Goal: Task Accomplishment & Management: Complete application form

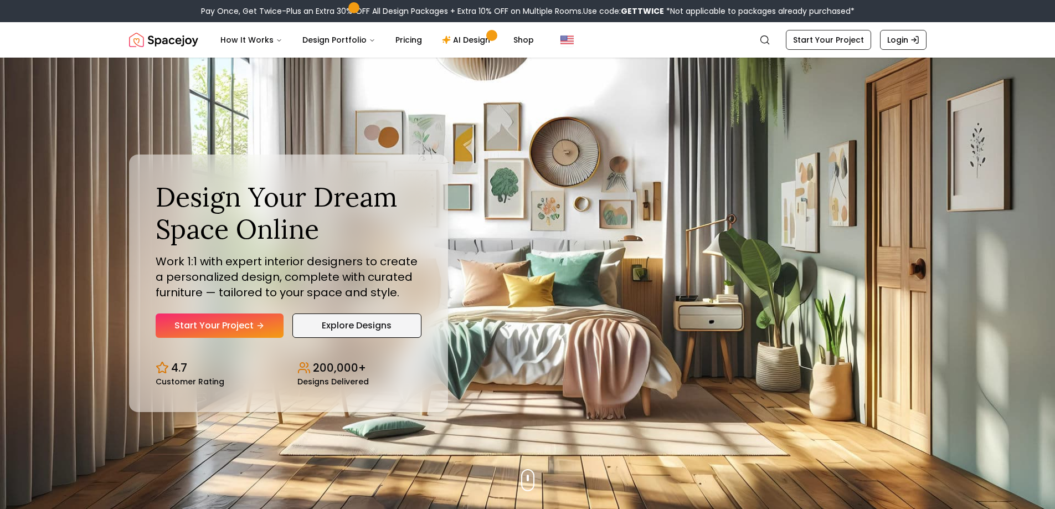
click at [340, 324] on link "Explore Designs" at bounding box center [356, 326] width 129 height 24
click at [248, 326] on link "Start Your Project" at bounding box center [220, 326] width 128 height 24
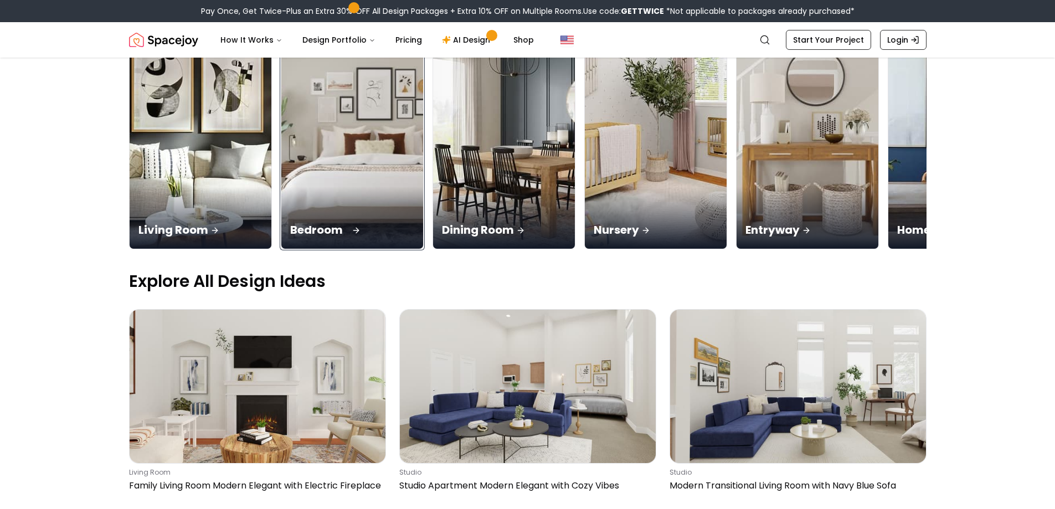
click at [342, 94] on img at bounding box center [352, 123] width 149 height 263
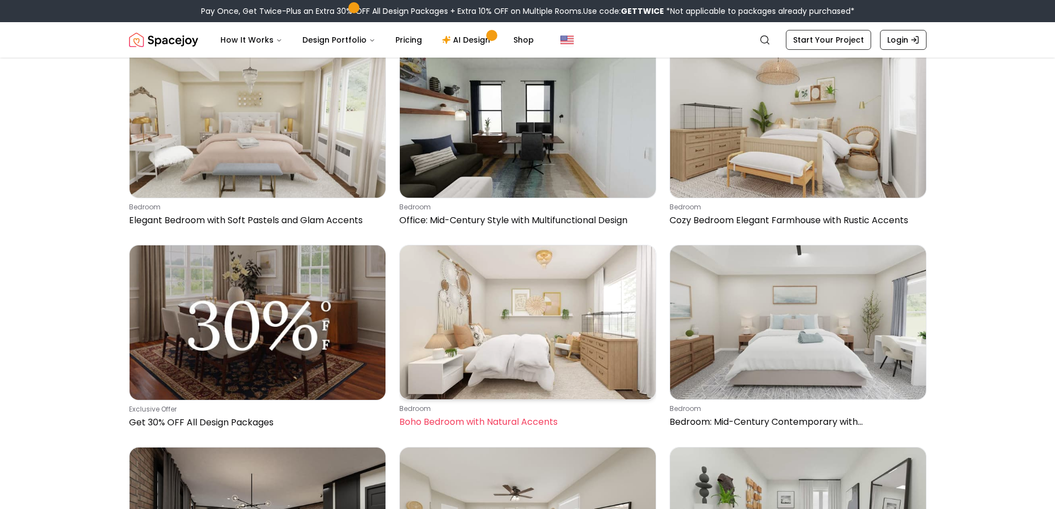
scroll to position [111, 0]
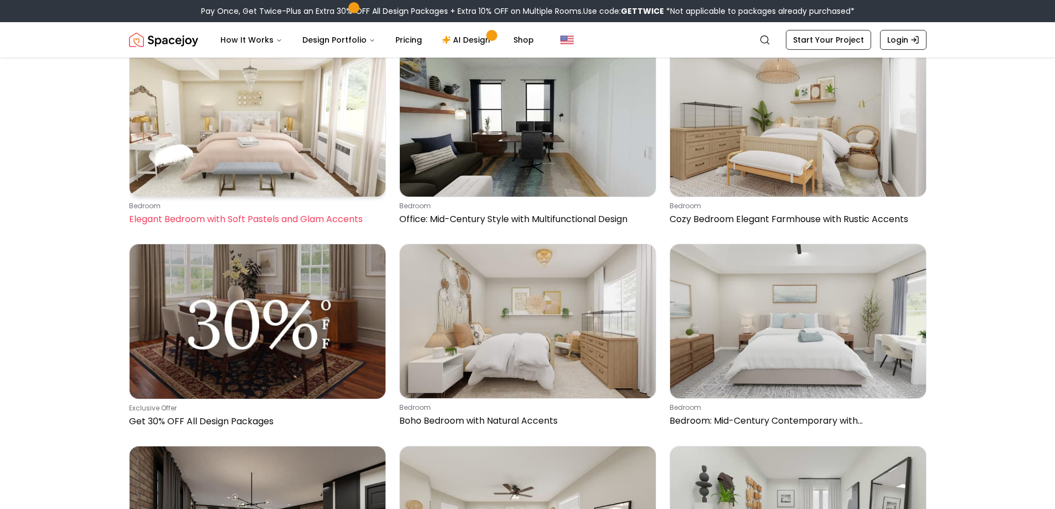
click at [248, 131] on img at bounding box center [258, 119] width 256 height 153
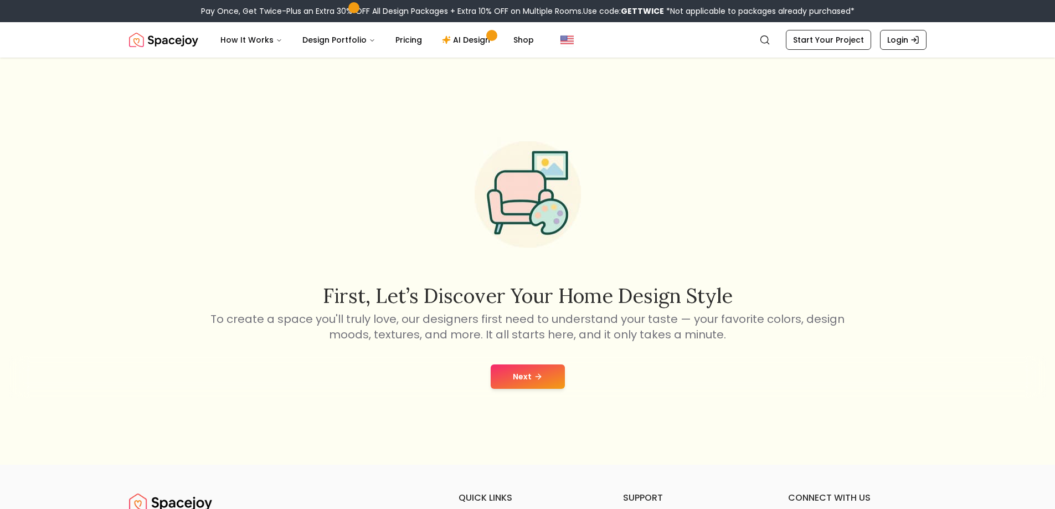
click at [555, 382] on button "Next" at bounding box center [528, 376] width 74 height 24
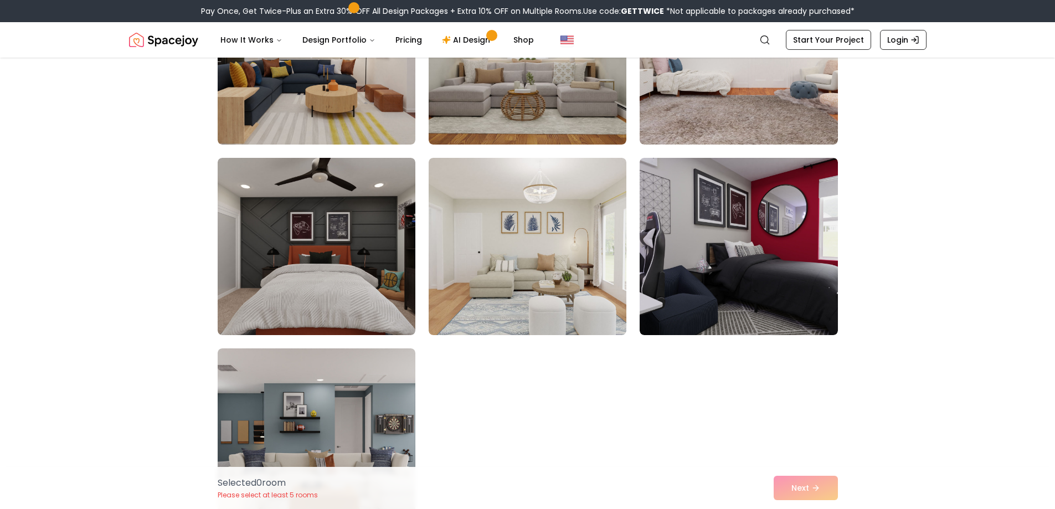
scroll to position [443, 0]
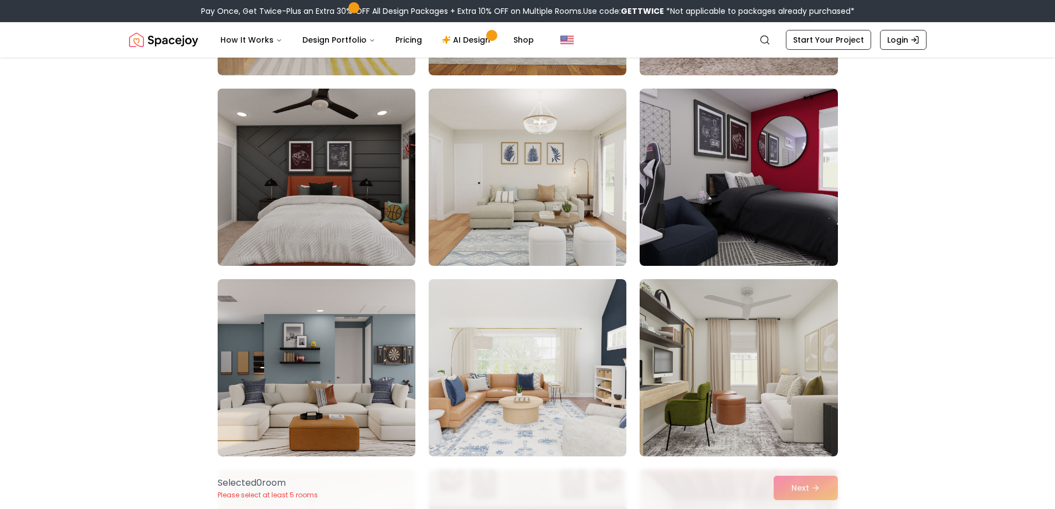
click at [363, 192] on img at bounding box center [317, 177] width 208 height 186
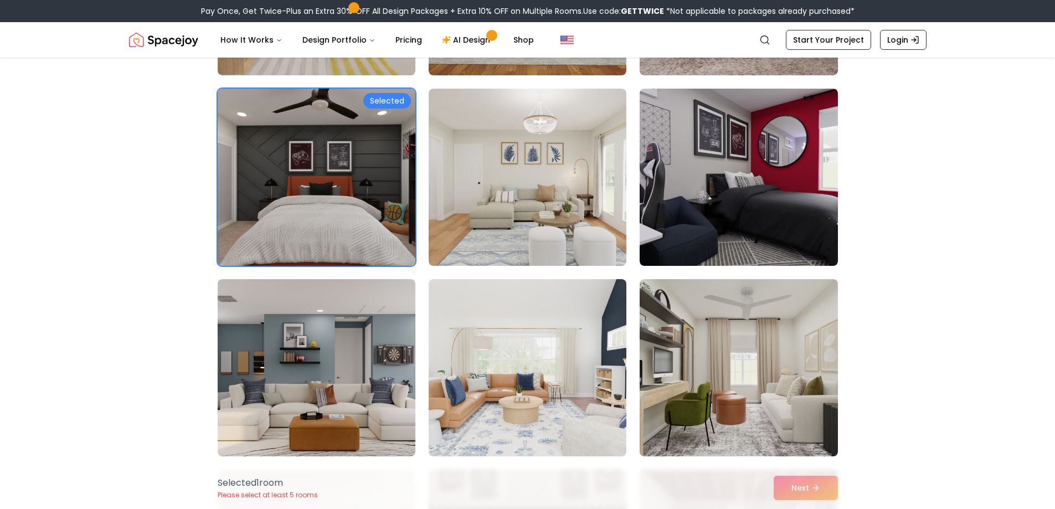
click at [401, 103] on div "Selected" at bounding box center [387, 101] width 48 height 16
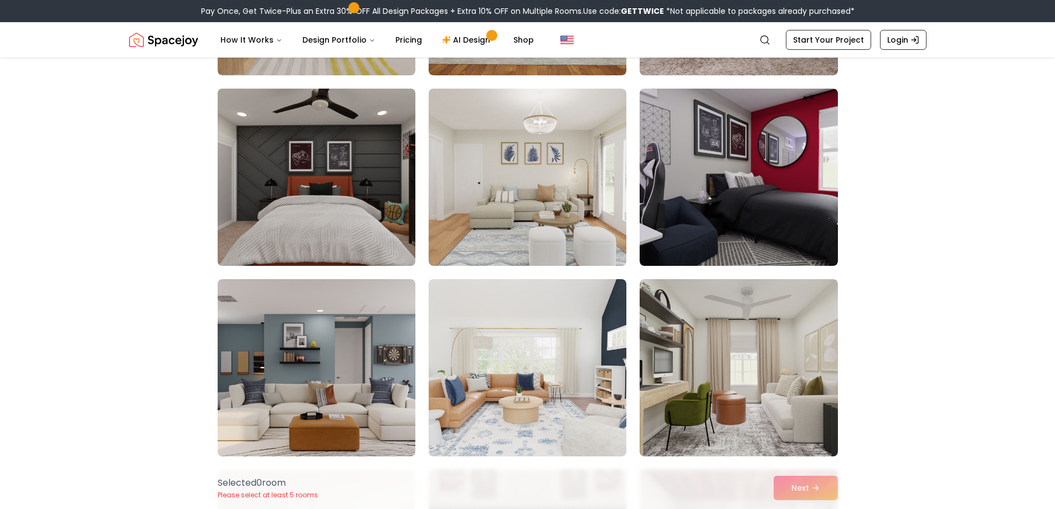
click at [372, 120] on img at bounding box center [317, 177] width 208 height 186
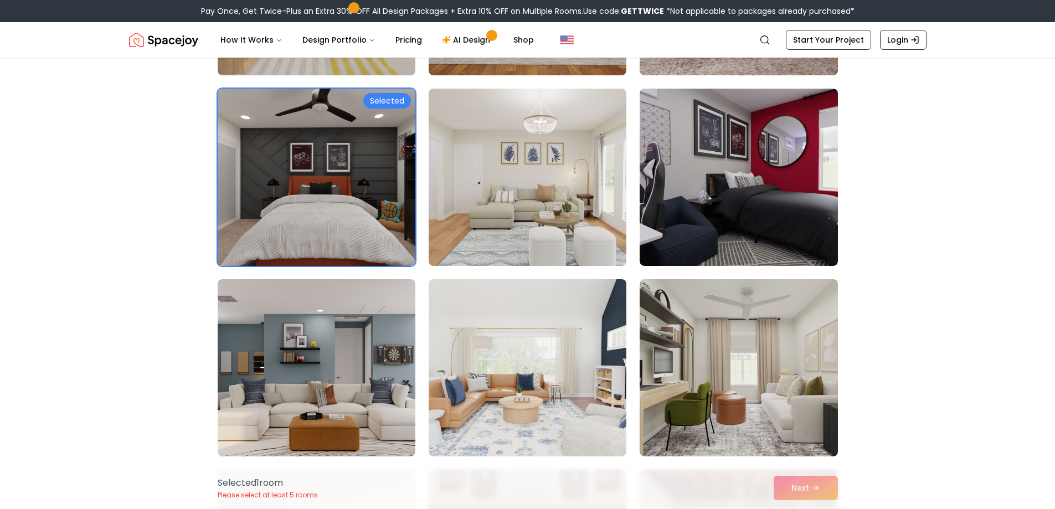
click at [829, 484] on div "Selected 1 room Please select at least 5 rooms Next" at bounding box center [528, 488] width 638 height 42
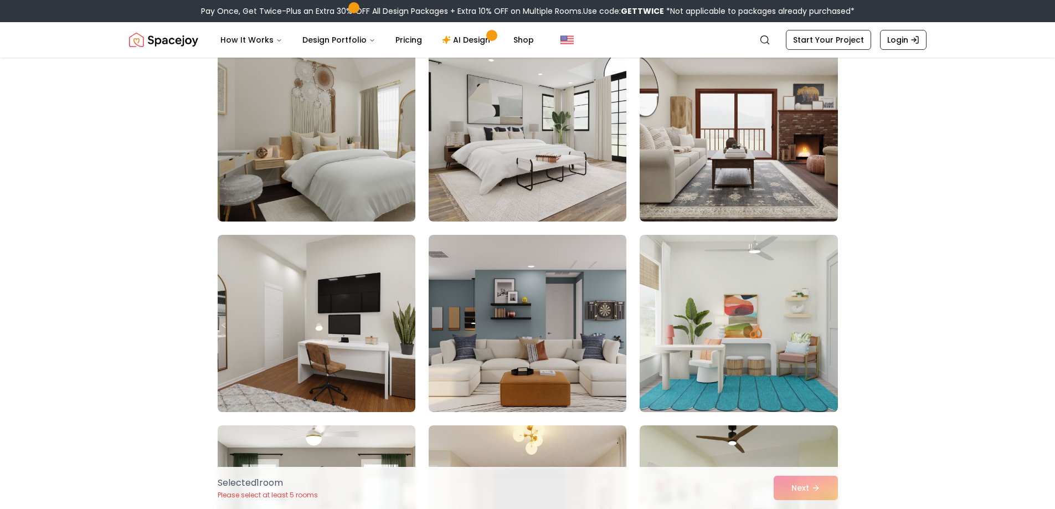
scroll to position [1606, 0]
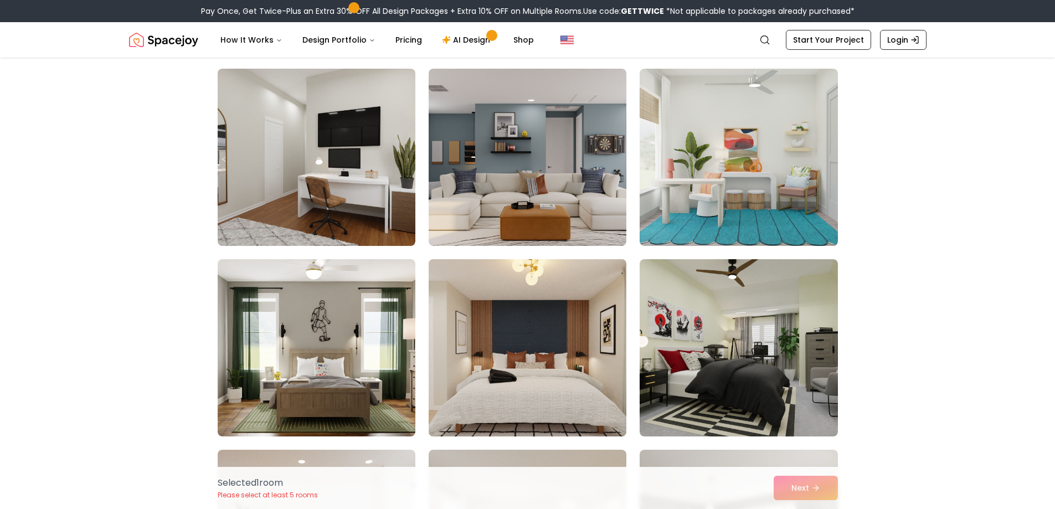
click at [550, 301] on img at bounding box center [528, 348] width 208 height 186
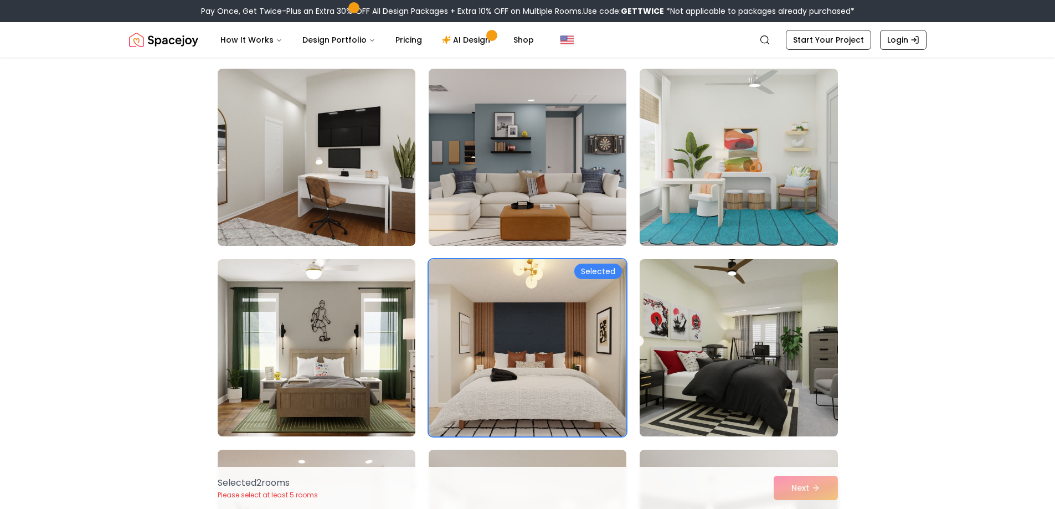
click at [748, 366] on img at bounding box center [739, 348] width 208 height 186
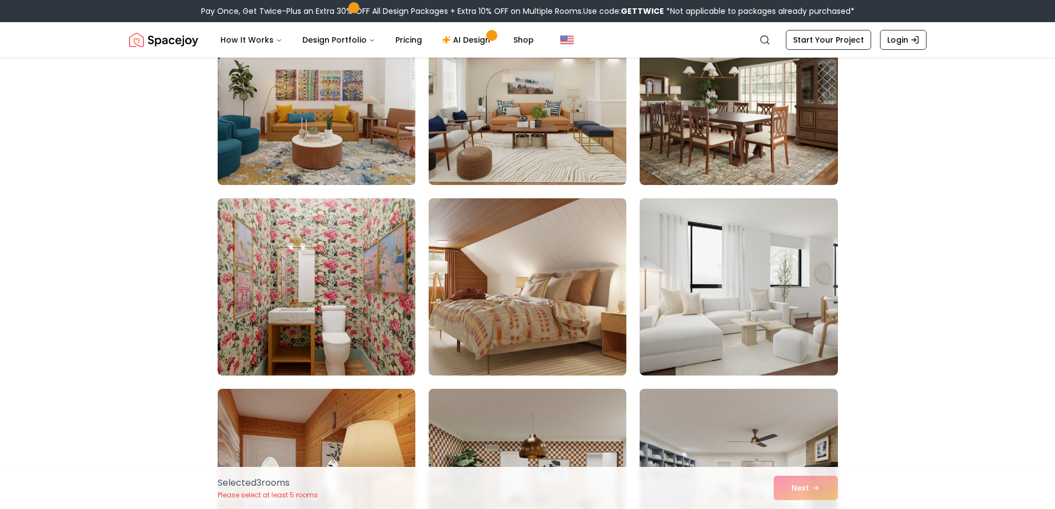
scroll to position [2049, 0]
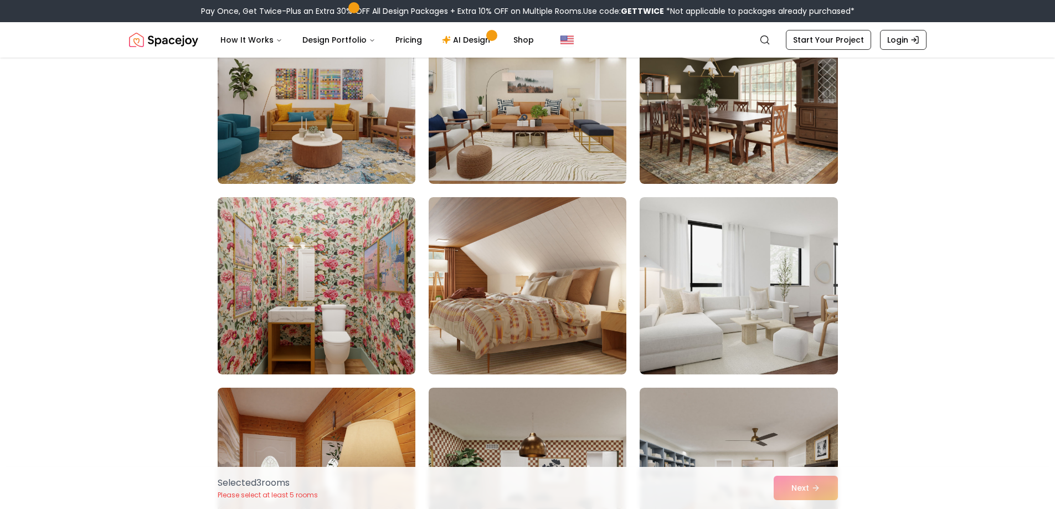
click at [813, 487] on div "Selected 3 room s Please select at least 5 rooms Next" at bounding box center [528, 488] width 638 height 42
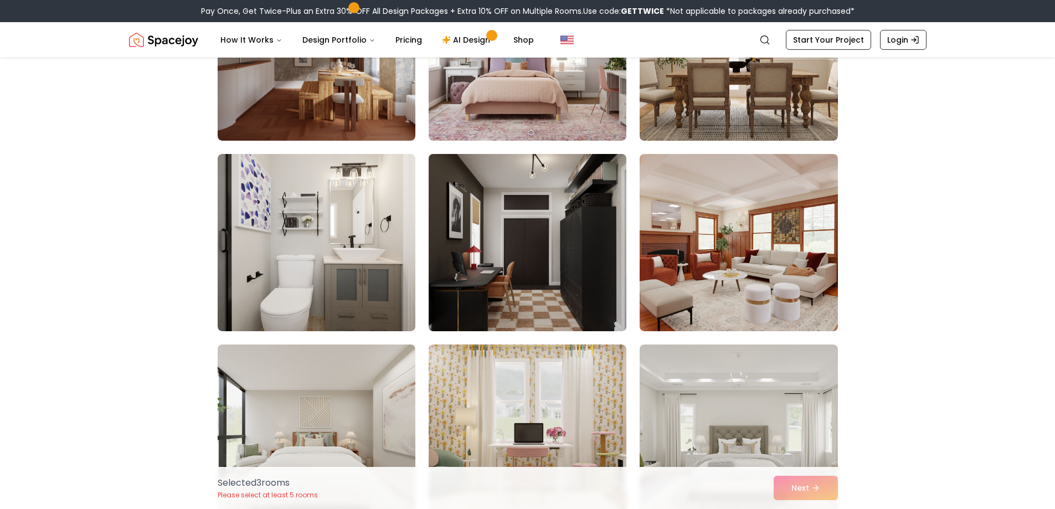
scroll to position [5041, 0]
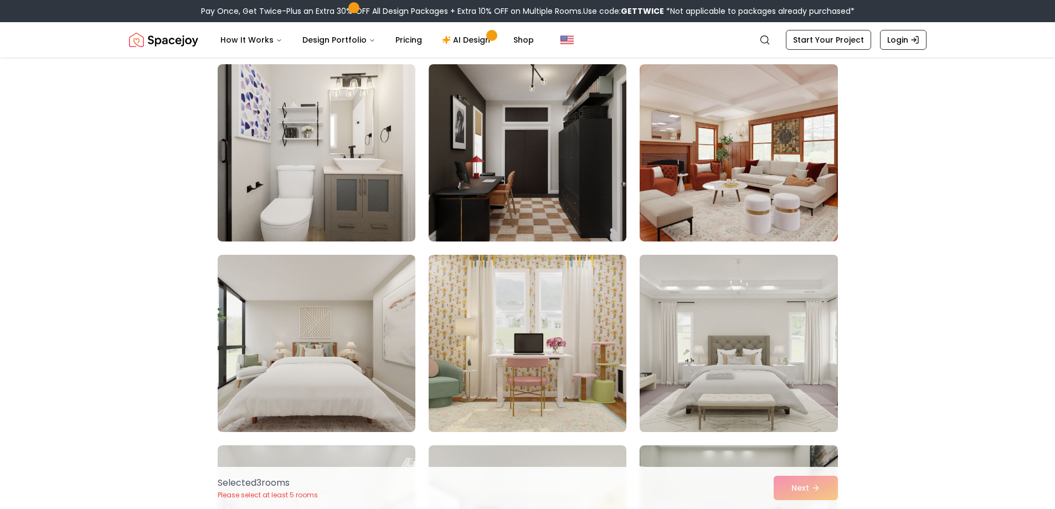
click at [735, 338] on img at bounding box center [739, 343] width 208 height 186
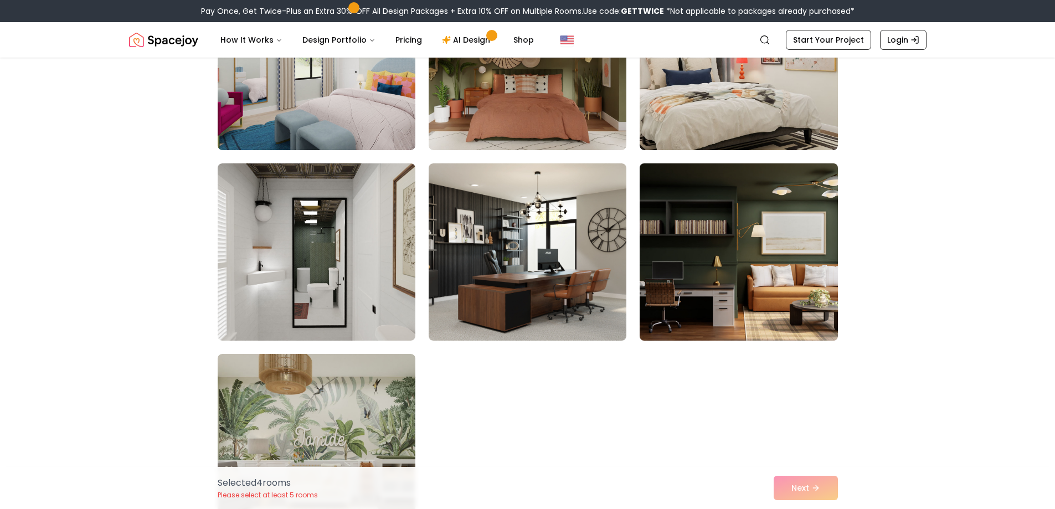
scroll to position [5927, 0]
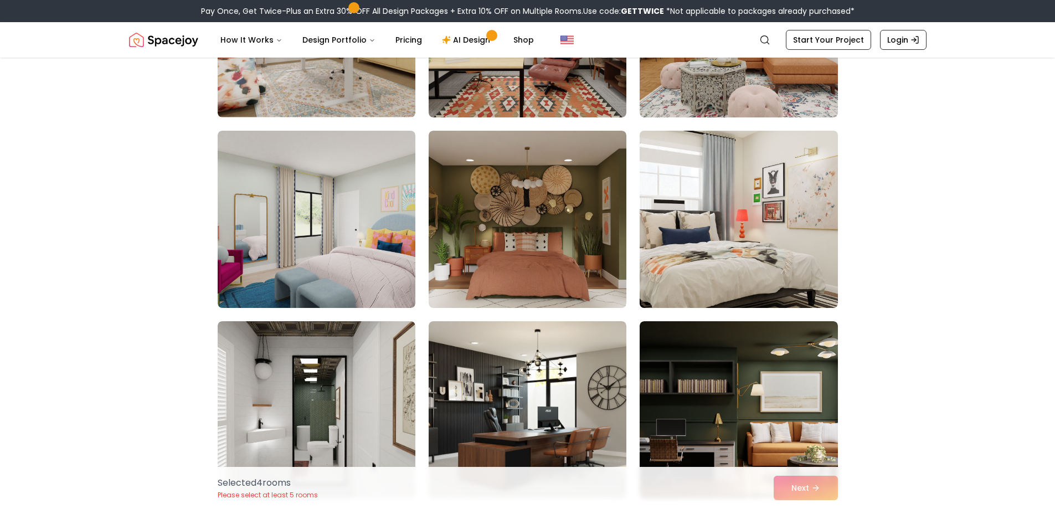
click at [800, 180] on img at bounding box center [739, 219] width 208 height 186
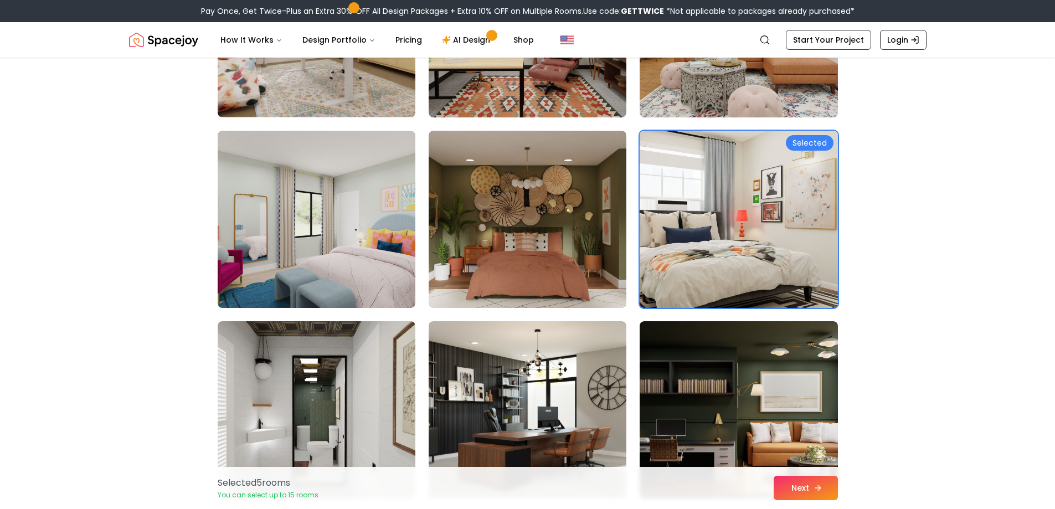
click at [814, 490] on icon at bounding box center [818, 488] width 9 height 9
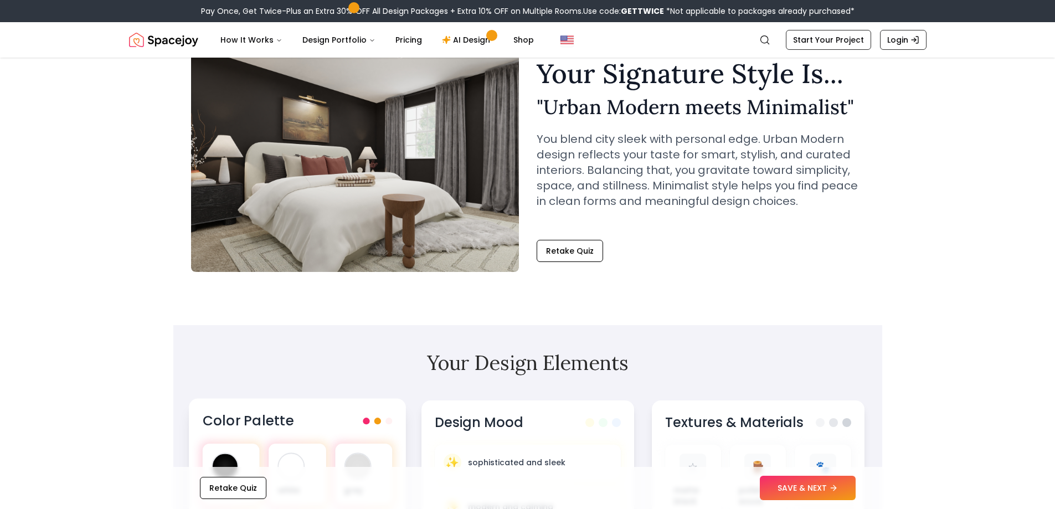
scroll to position [55, 0]
click at [297, 460] on div at bounding box center [291, 466] width 25 height 25
click at [376, 454] on div "grey" at bounding box center [363, 474] width 57 height 61
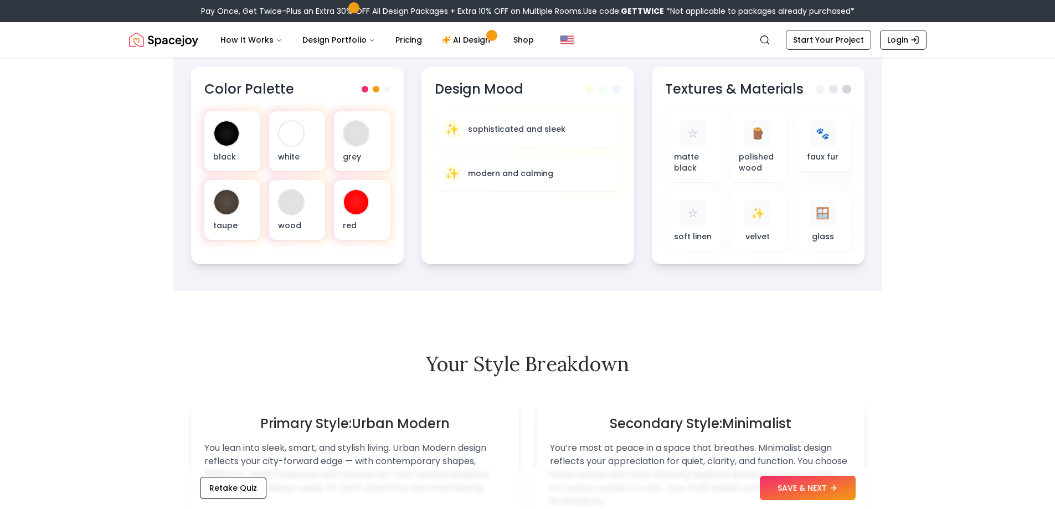
scroll to position [277, 0]
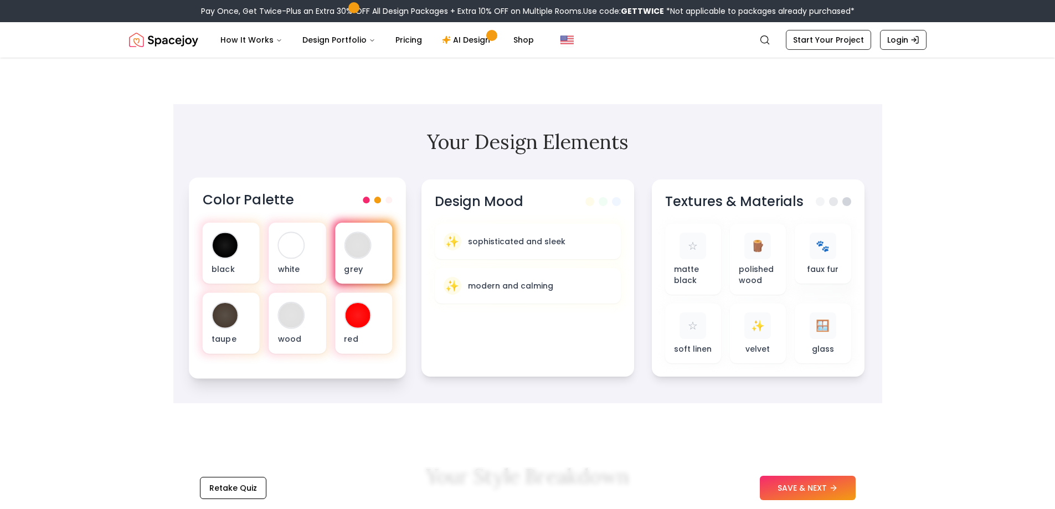
click at [366, 243] on div at bounding box center [357, 245] width 25 height 25
click at [395, 202] on div "Color Palette black [PERSON_NAME] grey taupe [PERSON_NAME] red" at bounding box center [297, 277] width 217 height 201
click at [388, 200] on span at bounding box center [389, 200] width 7 height 7
click at [366, 204] on div "Color Palette" at bounding box center [297, 200] width 190 height 18
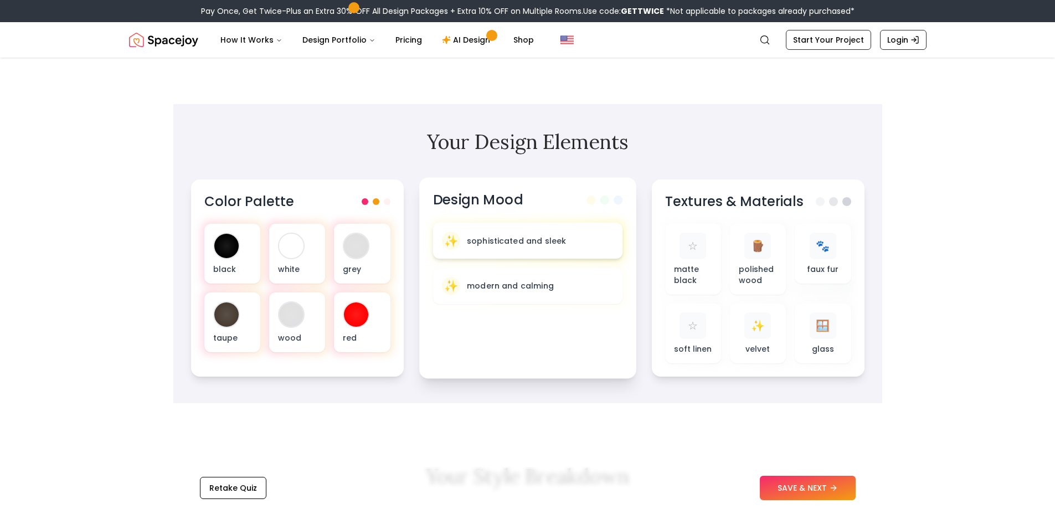
click at [552, 237] on p "sophisticated and sleek" at bounding box center [516, 240] width 100 height 11
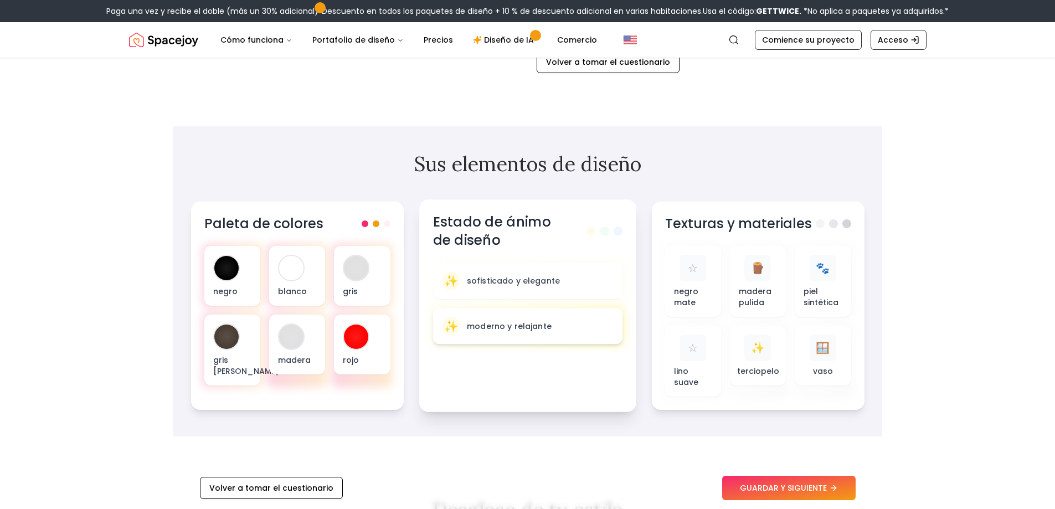
click at [510, 330] on font "moderno y relajante" at bounding box center [508, 326] width 85 height 11
click at [520, 332] on div "✨ moderno y relajante" at bounding box center [527, 326] width 172 height 18
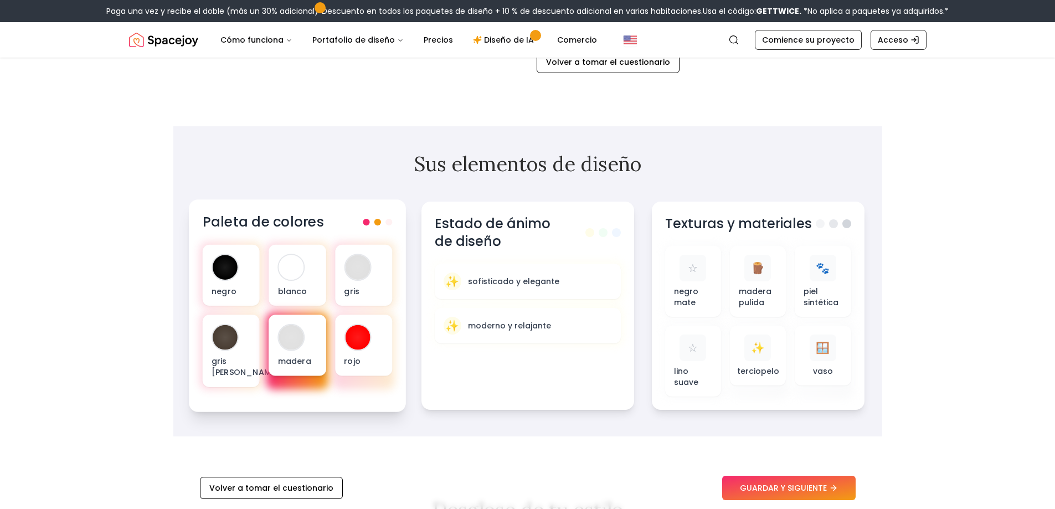
click at [292, 347] on div at bounding box center [291, 337] width 25 height 25
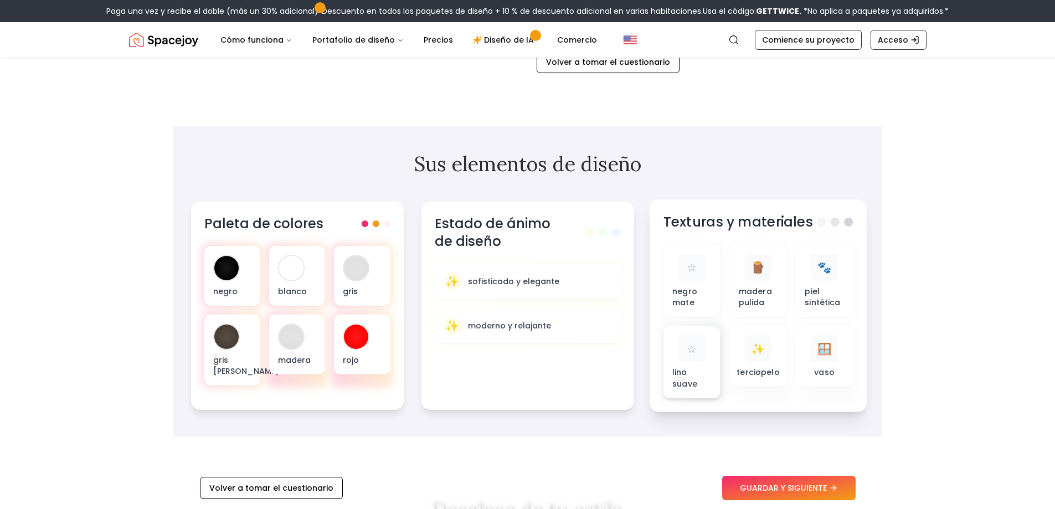
click at [686, 346] on div "☆" at bounding box center [691, 348] width 27 height 27
click at [704, 359] on div "☆" at bounding box center [691, 348] width 27 height 27
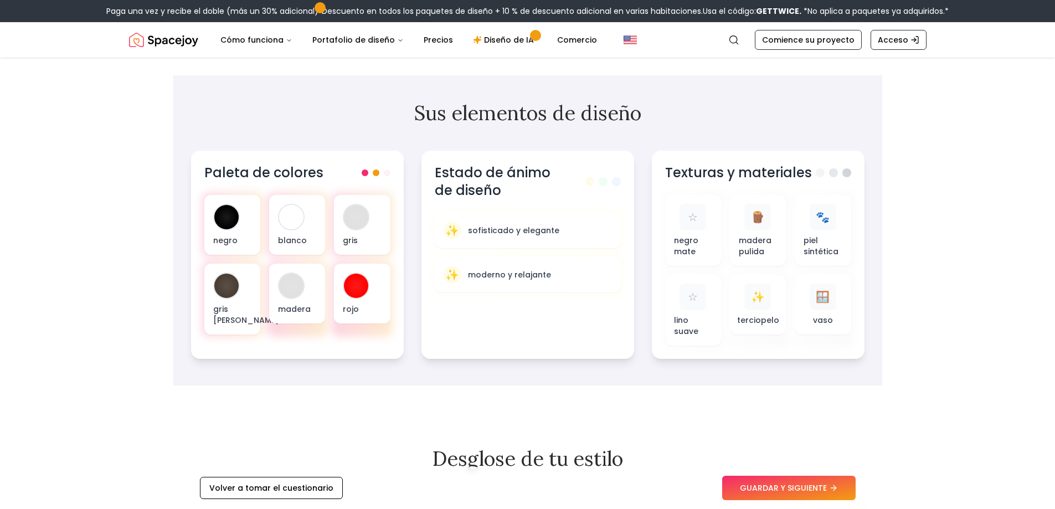
scroll to position [410, 0]
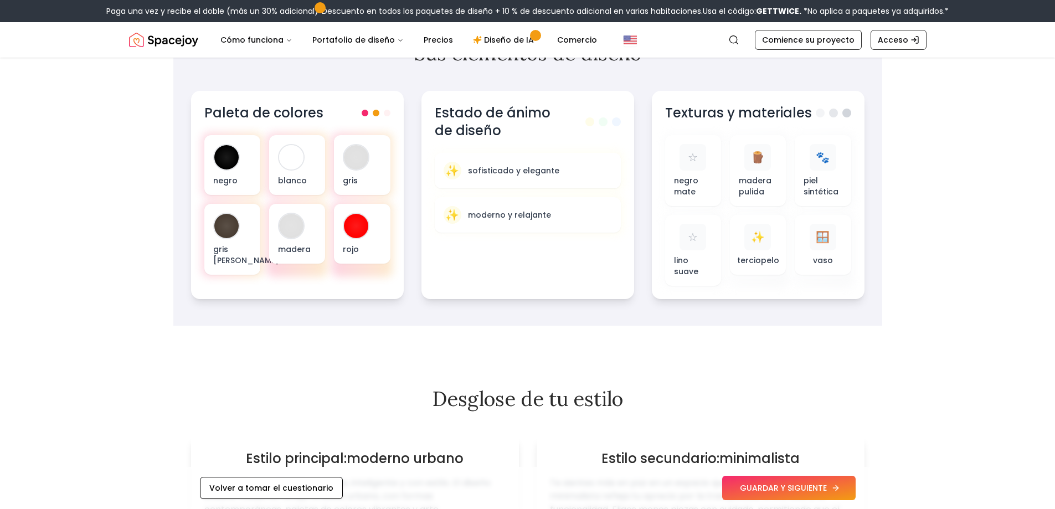
click at [767, 481] on button "GUARDAR Y SIGUIENTE" at bounding box center [788, 488] width 133 height 24
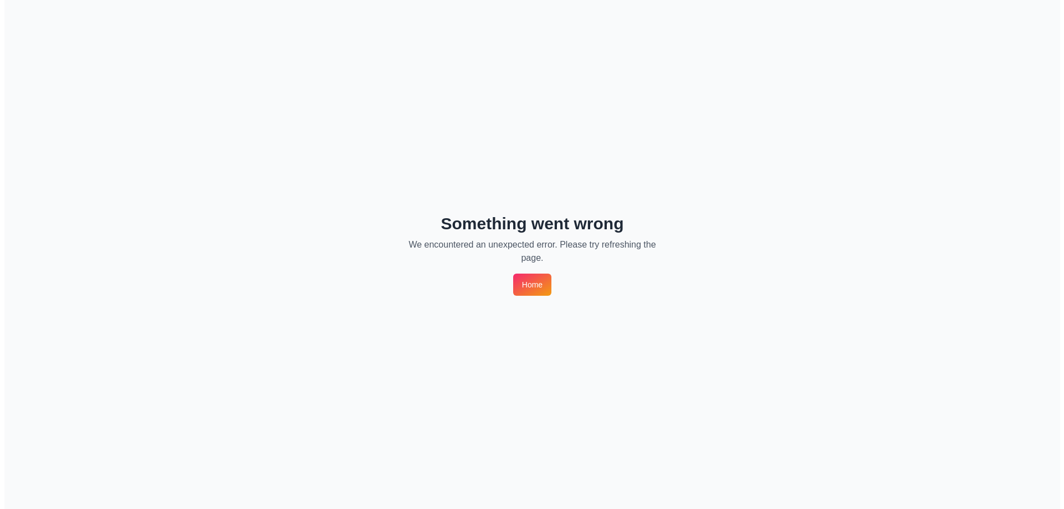
scroll to position [0, 0]
